Goal: Information Seeking & Learning: Learn about a topic

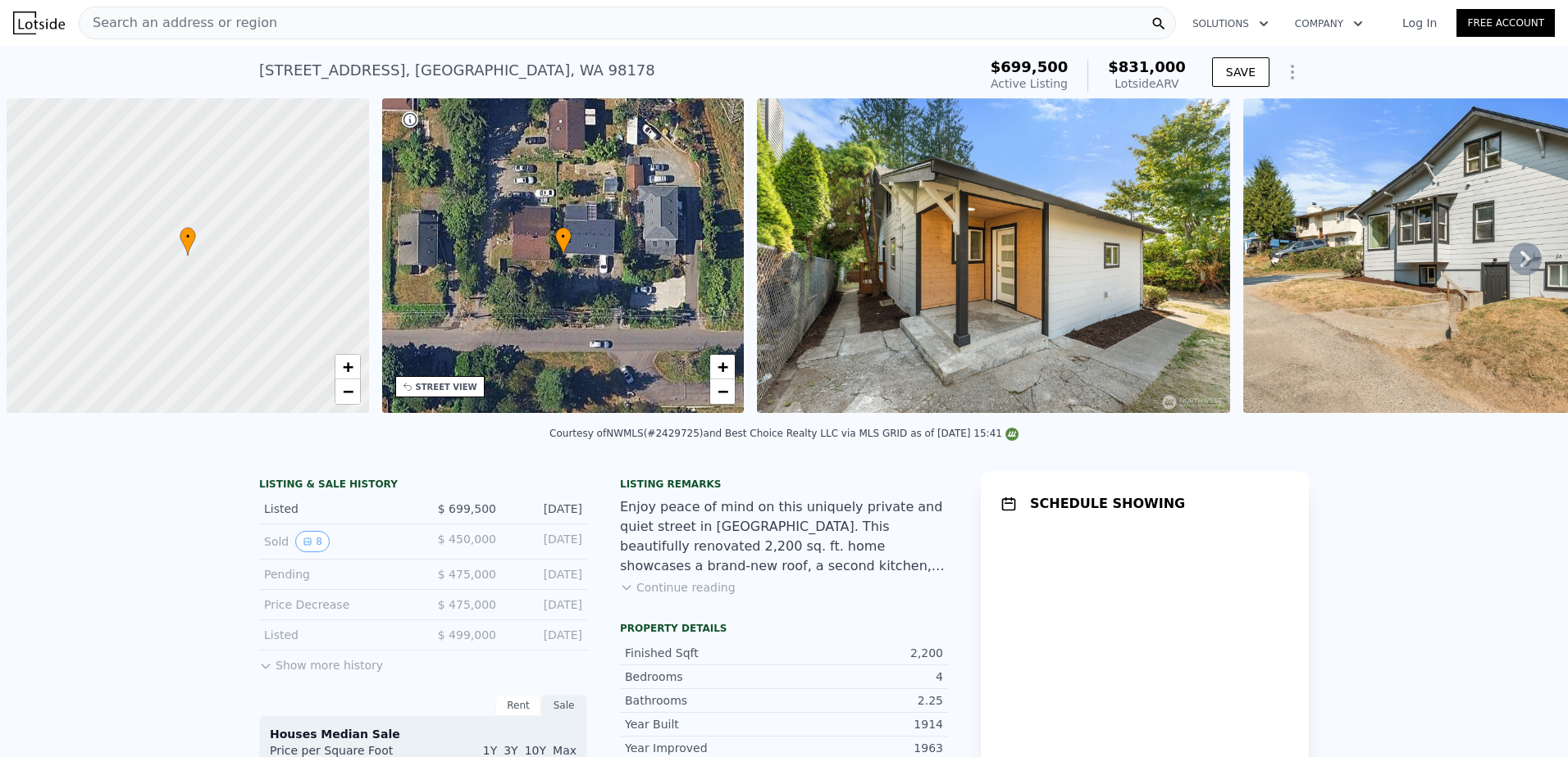
scroll to position [0, 6]
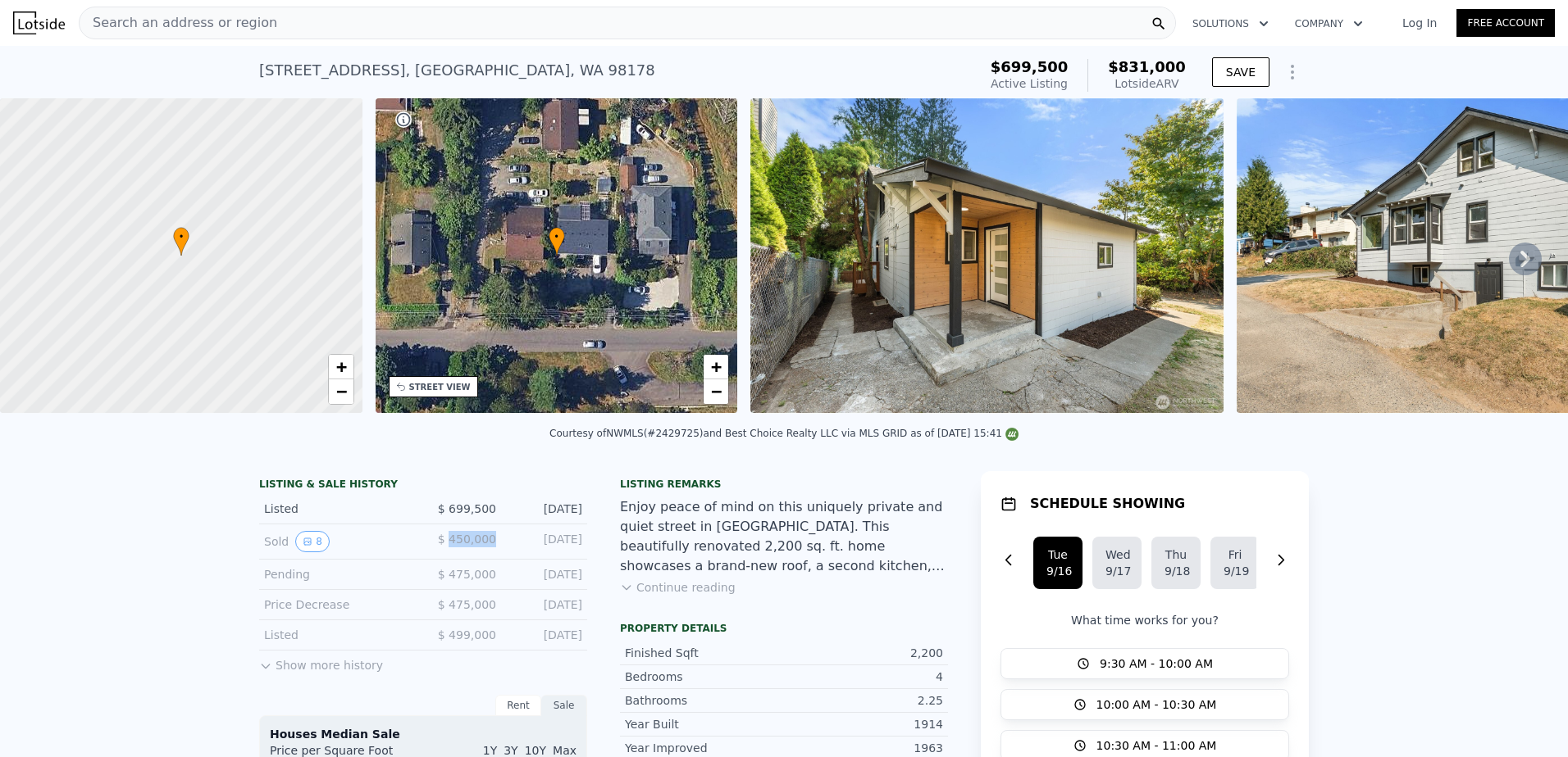
drag, startPoint x: 450, startPoint y: 550, endPoint x: 497, endPoint y: 550, distance: 47.0
click at [497, 550] on div "Sold 8 $ 450,000 [DATE]" at bounding box center [423, 541] width 328 height 35
drag, startPoint x: 497, startPoint y: 550, endPoint x: 655, endPoint y: 572, distance: 159.5
click at [688, 555] on div "Enjoy peace of mind on this uniquely private and quiet street in [GEOGRAPHIC_DA…" at bounding box center [784, 536] width 328 height 79
drag, startPoint x: 449, startPoint y: 520, endPoint x: 487, endPoint y: 519, distance: 38.0
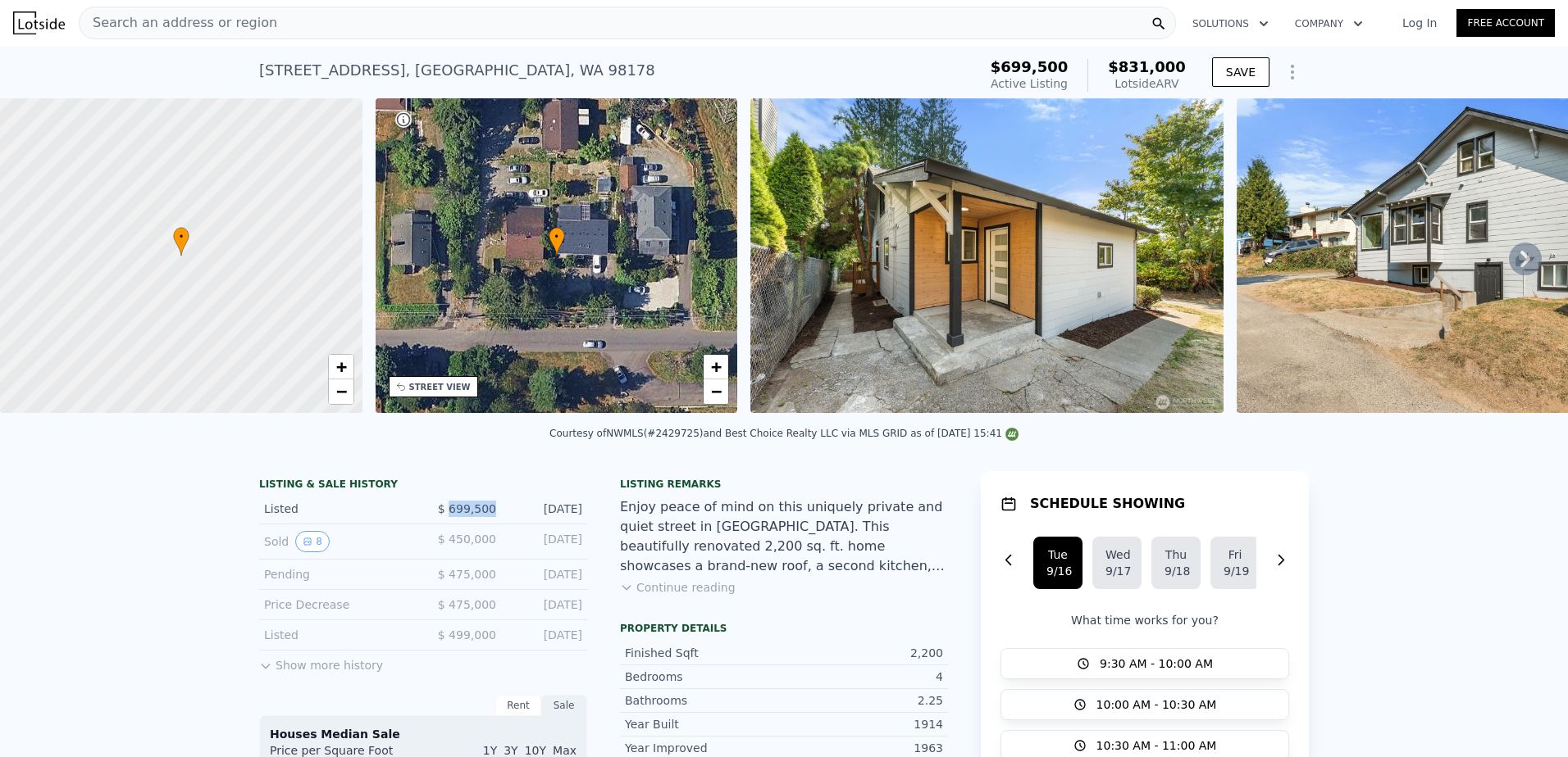
click at [487, 515] on span "$ 699,500" at bounding box center [467, 509] width 58 height 13
click at [879, 548] on div "Enjoy peace of mind on this uniquely private and quiet street in [GEOGRAPHIC_DA…" at bounding box center [784, 536] width 328 height 79
click at [311, 552] on button "8" at bounding box center [313, 542] width 34 height 22
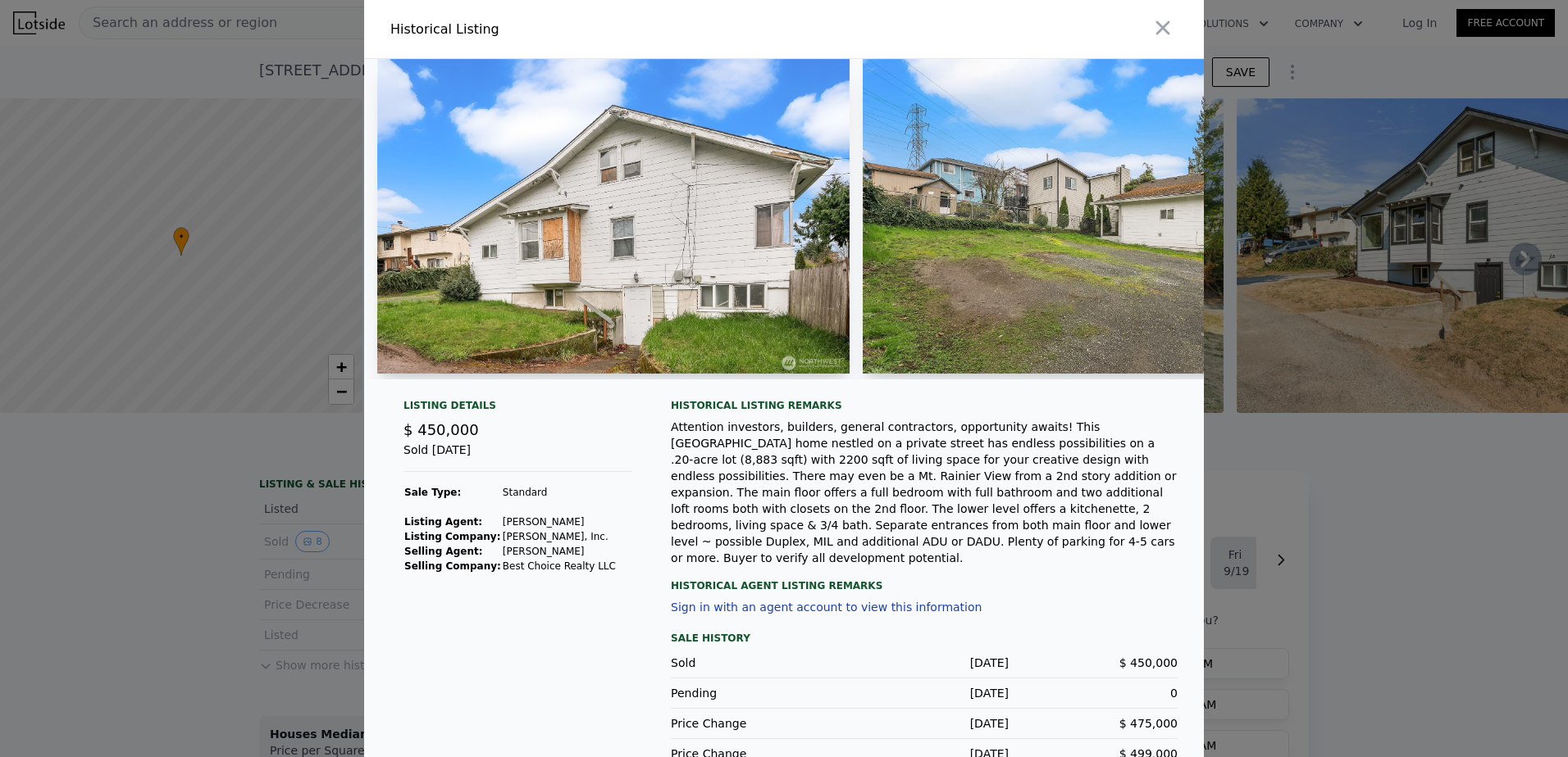
click at [653, 231] on img at bounding box center [612, 216] width 472 height 315
click at [670, 209] on img at bounding box center [612, 216] width 472 height 315
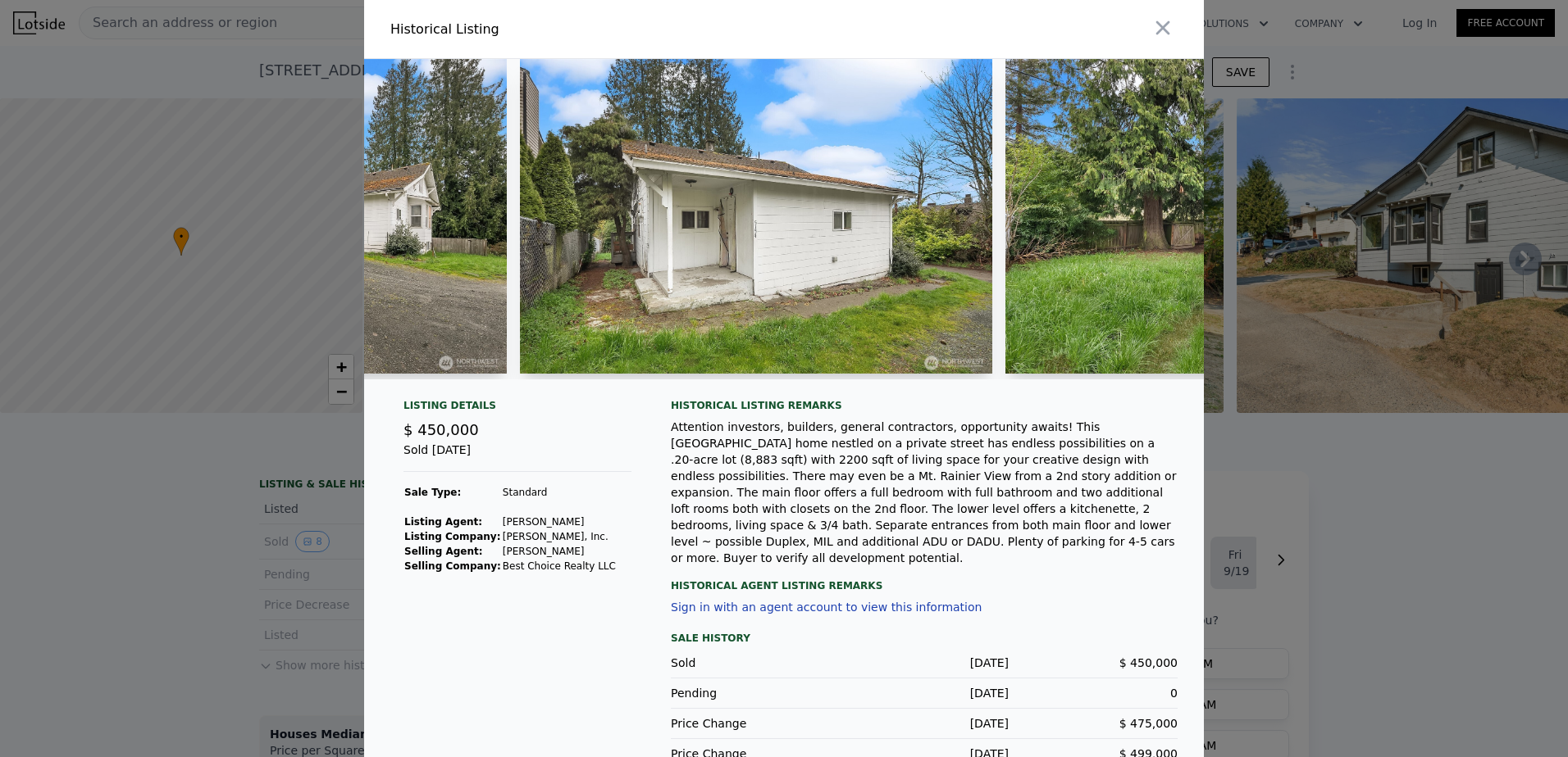
scroll to position [0, 817]
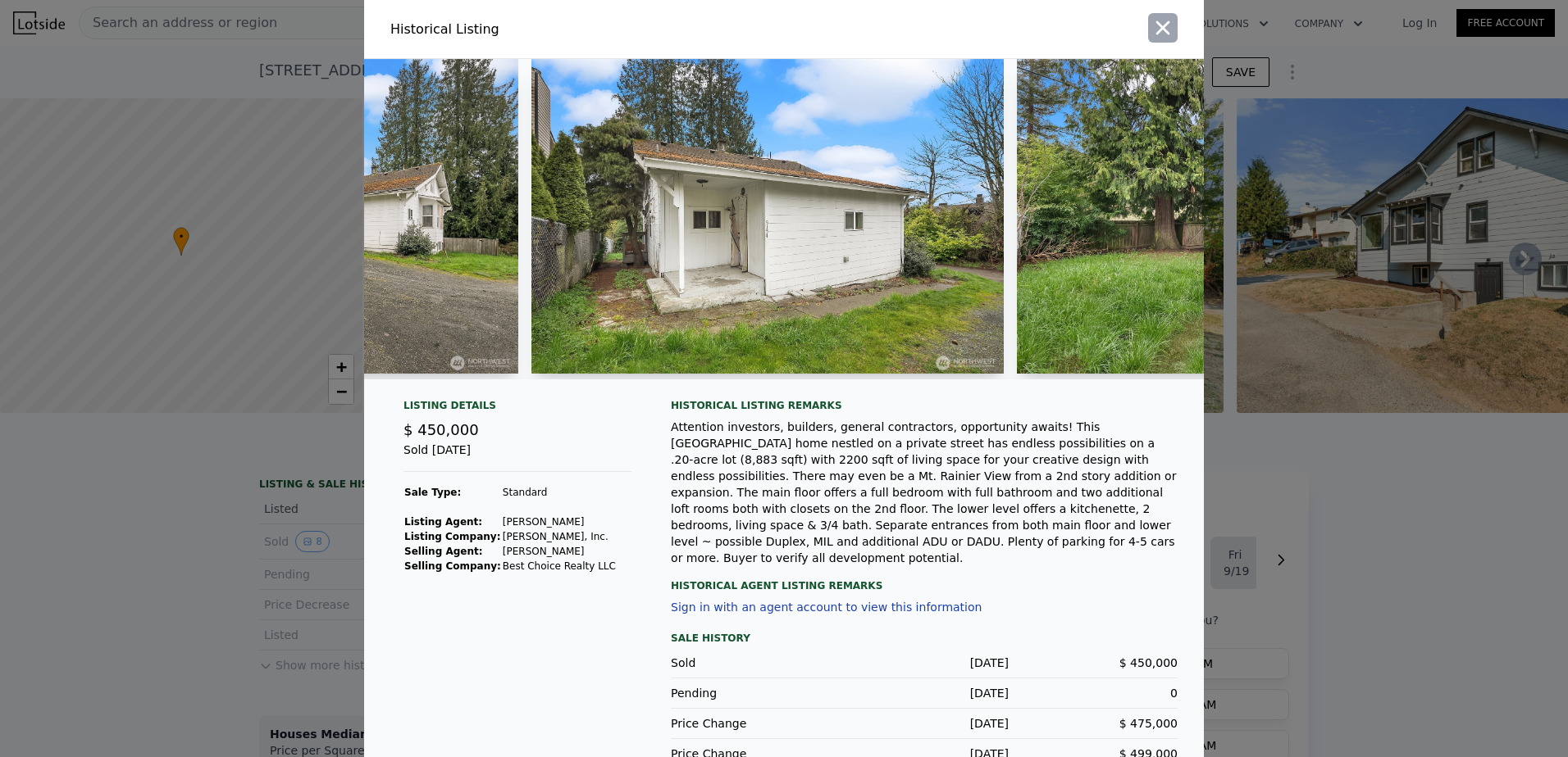
click at [1156, 28] on icon "button" at bounding box center [1162, 28] width 14 height 14
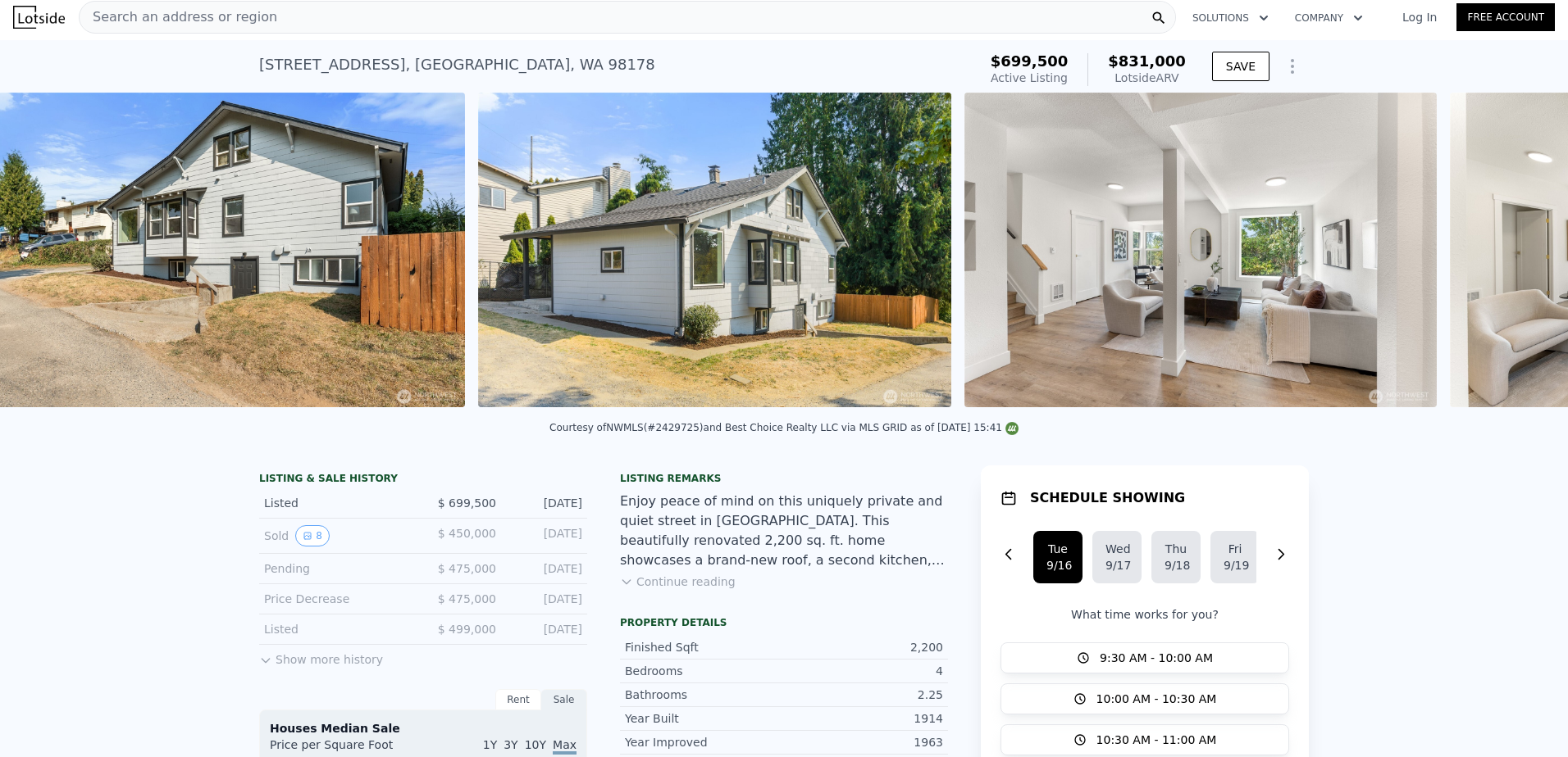
scroll to position [0, 1236]
